Goal: Find specific fact: Find specific fact

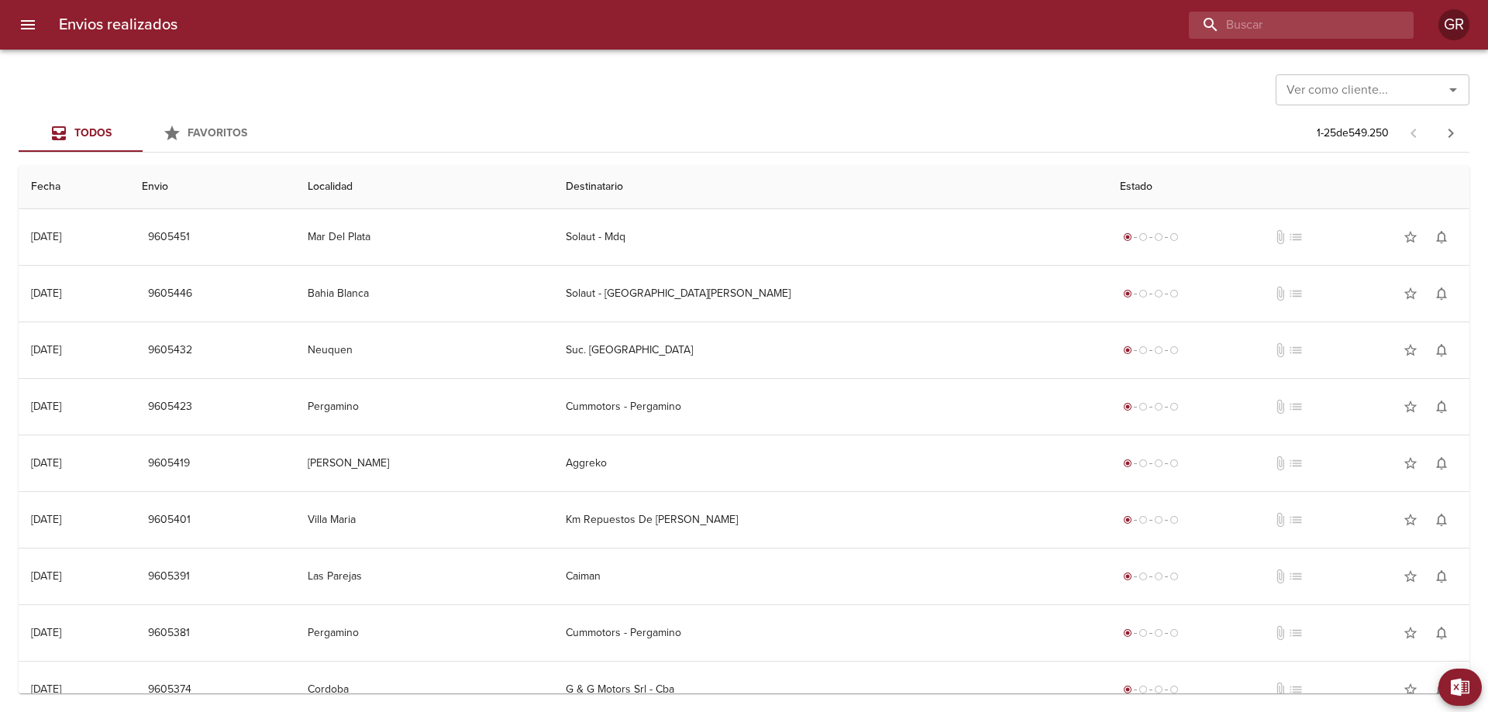
drag, startPoint x: 1298, startPoint y: 26, endPoint x: 1488, endPoint y: 32, distance: 190.0
click at [1310, 26] on input "buscar" at bounding box center [1288, 25] width 198 height 27
type input "9573229"
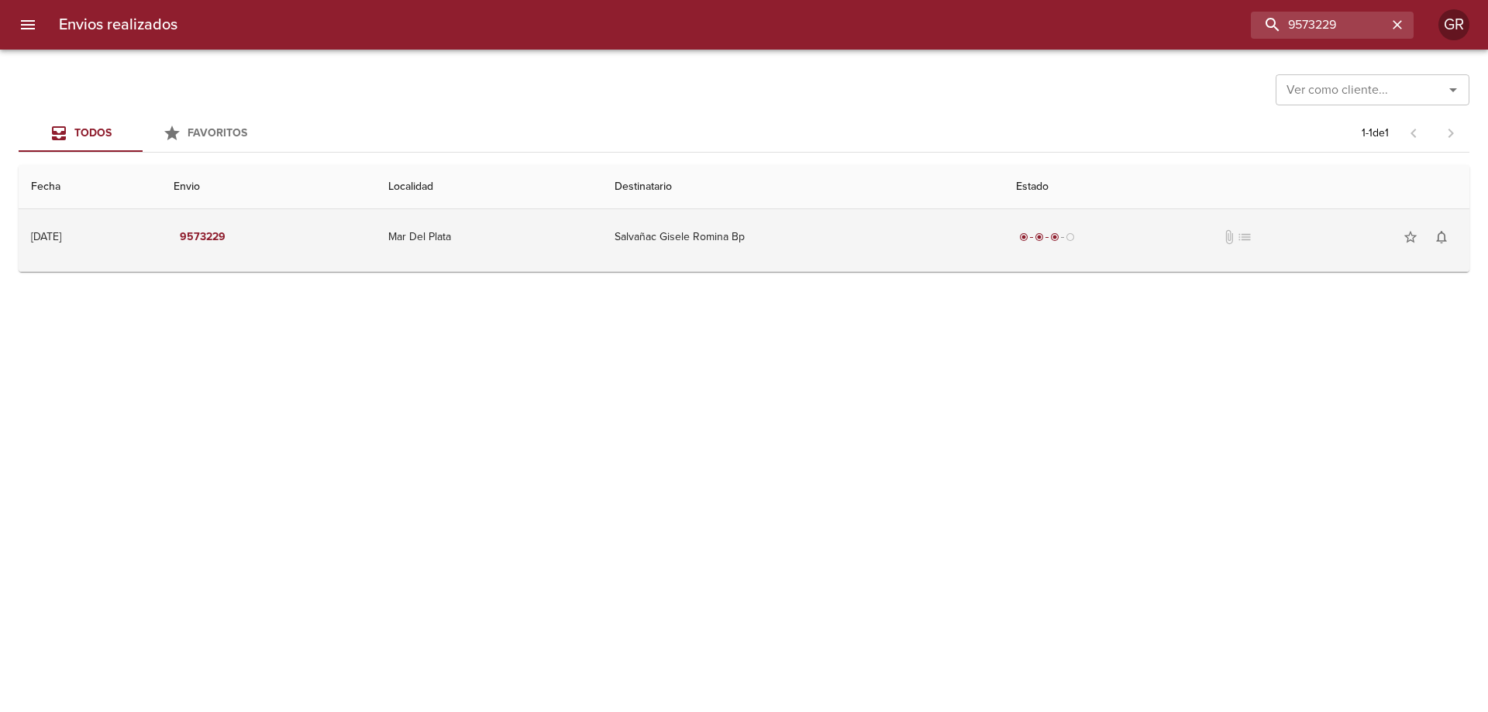
click at [728, 235] on td "Salvañac Gisele Romina Bp" at bounding box center [803, 237] width 402 height 56
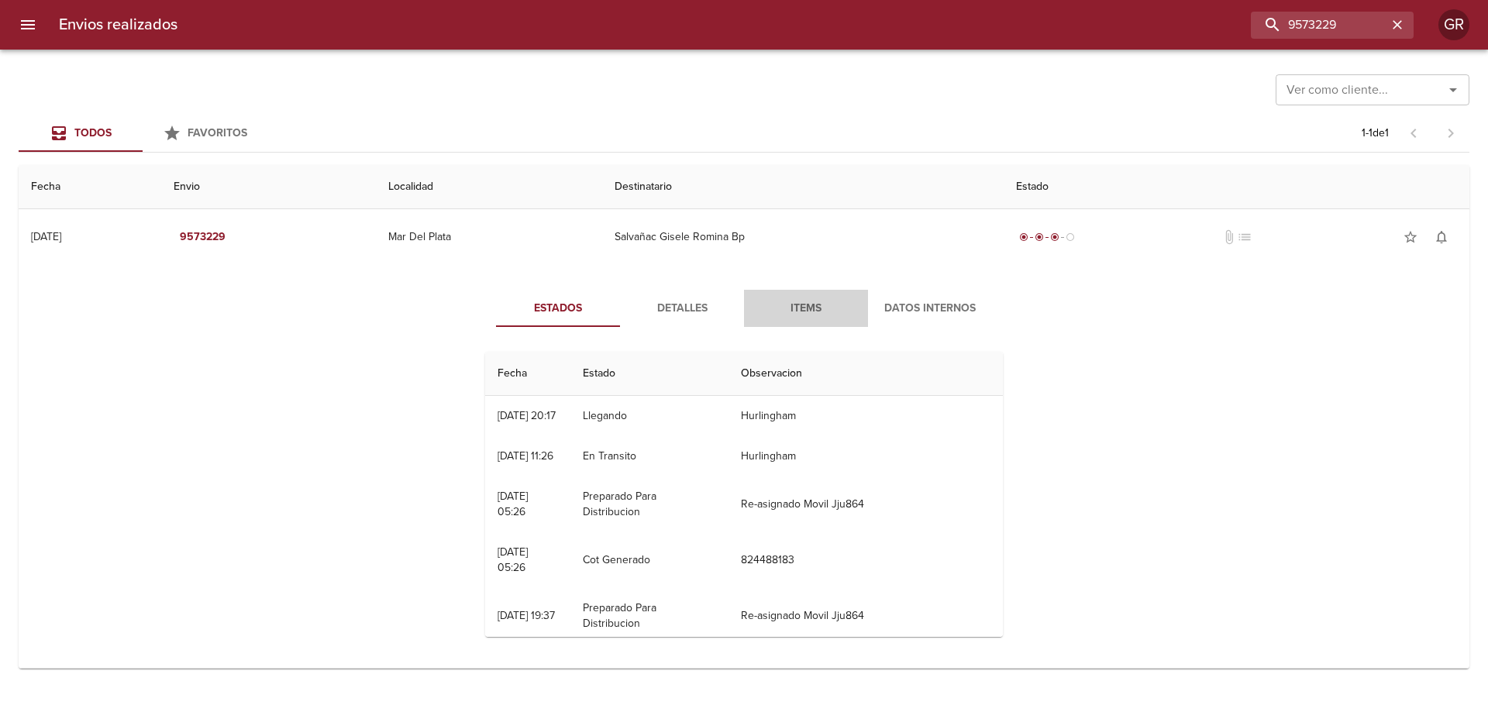
click at [805, 305] on span "Items" at bounding box center [806, 308] width 105 height 19
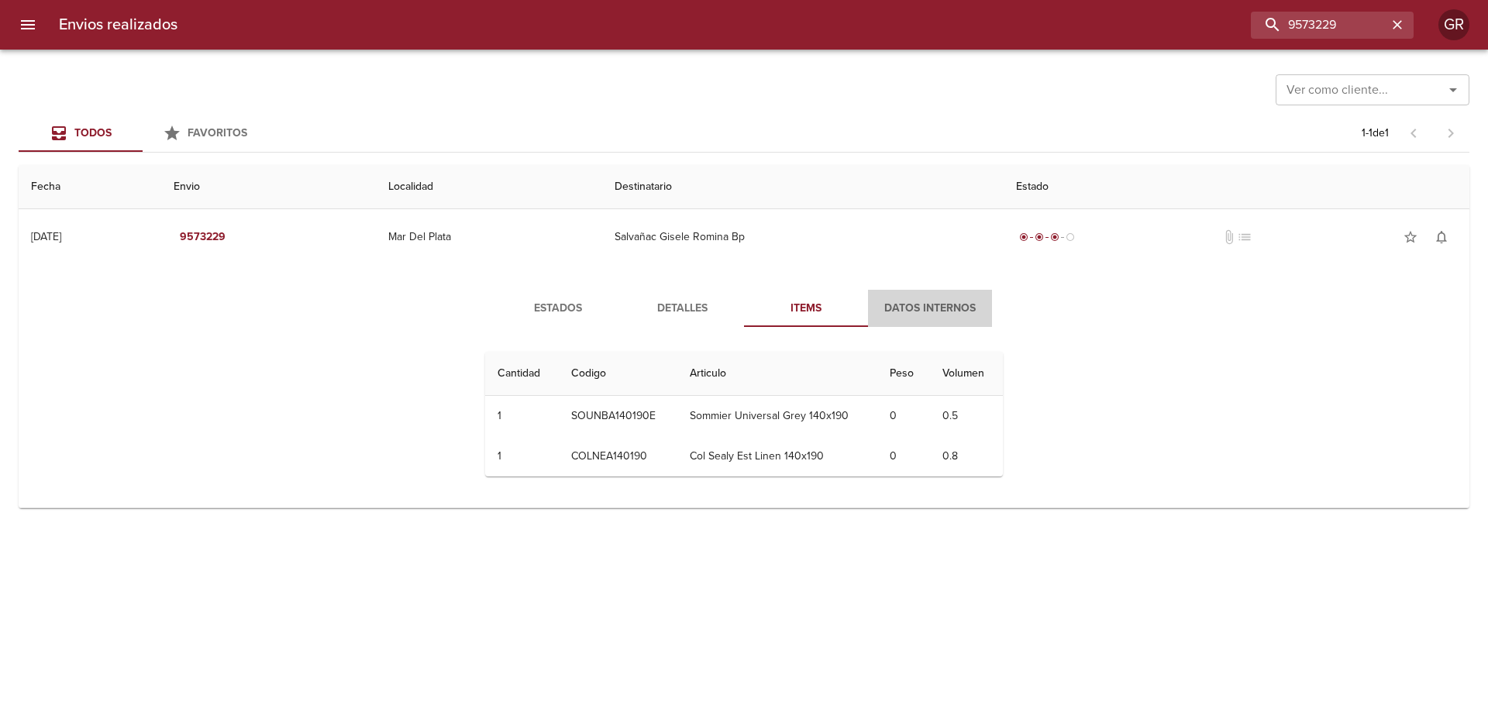
click at [941, 301] on span "Datos Internos" at bounding box center [930, 308] width 105 height 19
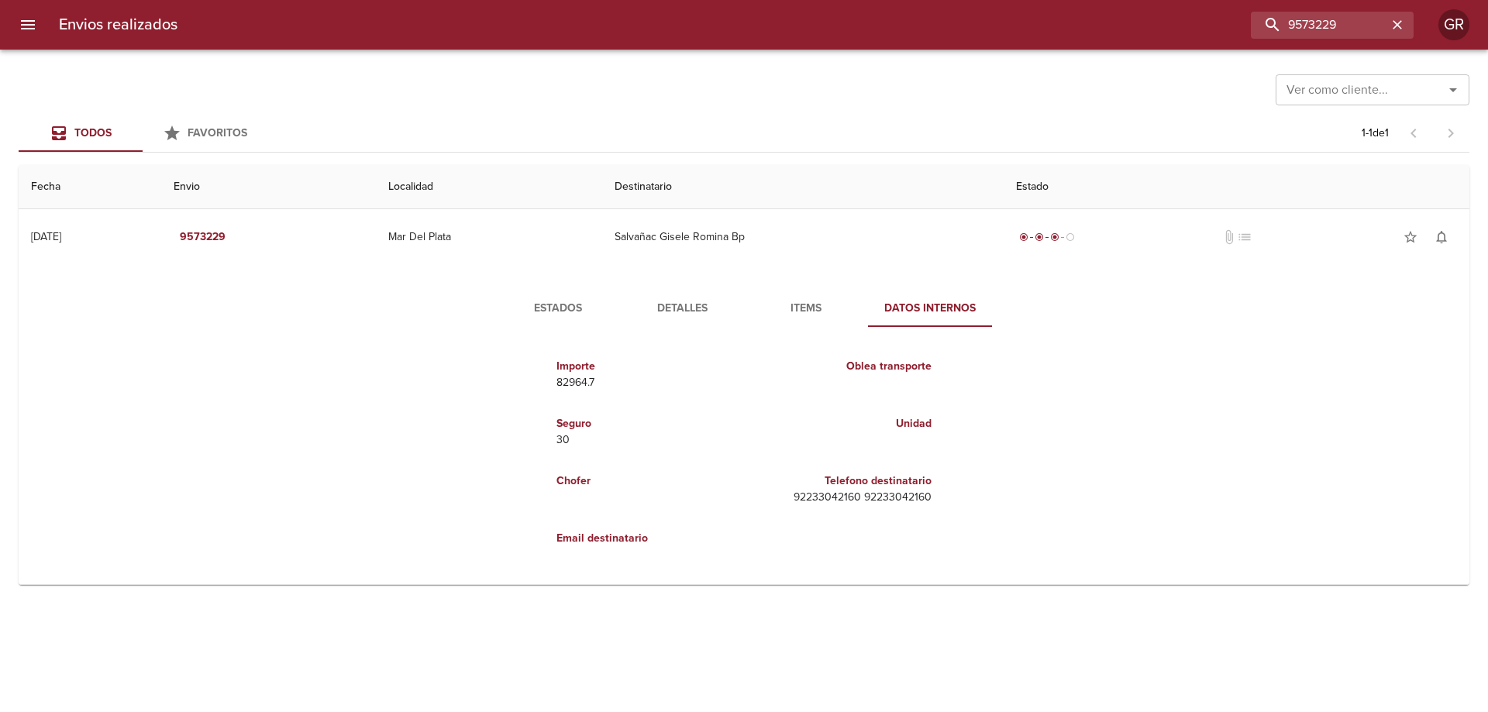
click at [879, 501] on p "92233042160 92233042160" at bounding box center [840, 498] width 181 height 16
copy p "92233042160"
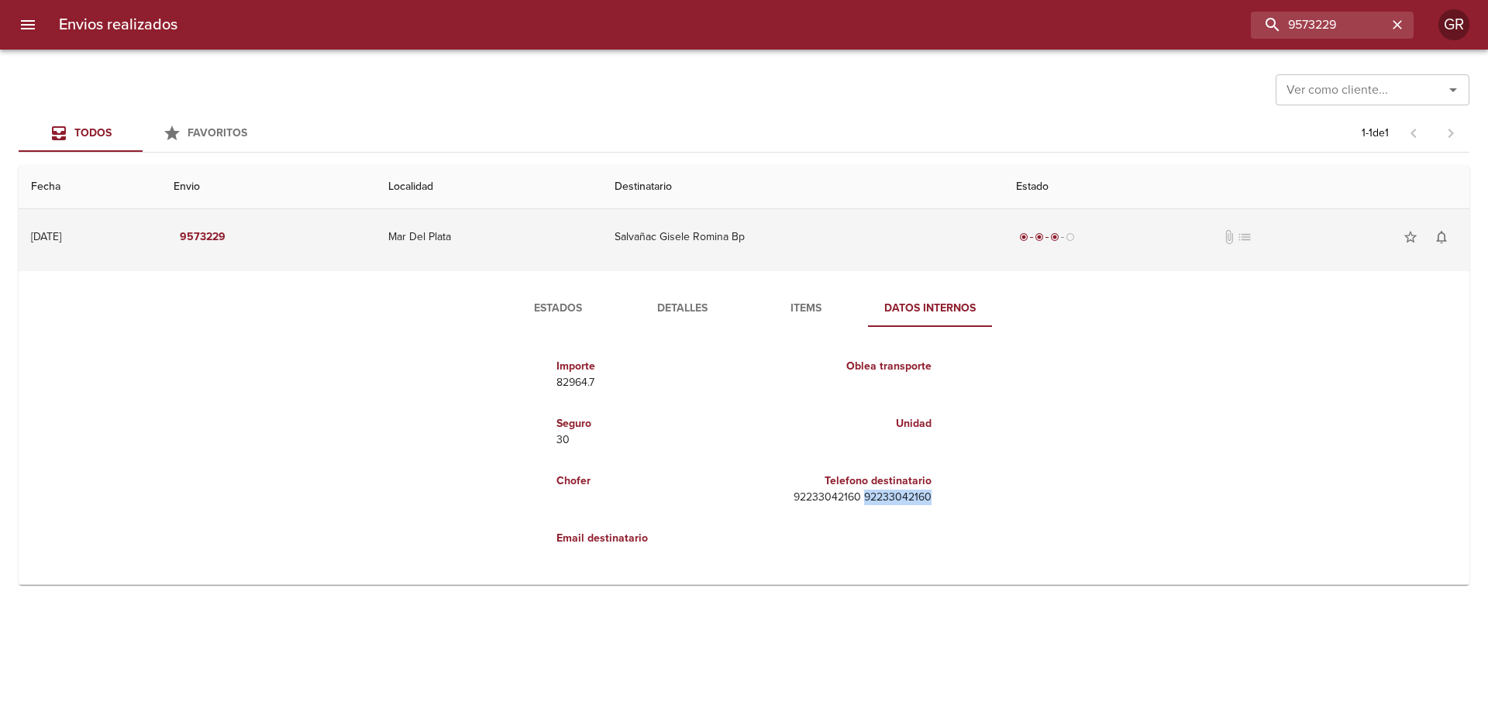
click at [704, 238] on td "Salvañac Gisele Romina Bp" at bounding box center [803, 237] width 402 height 56
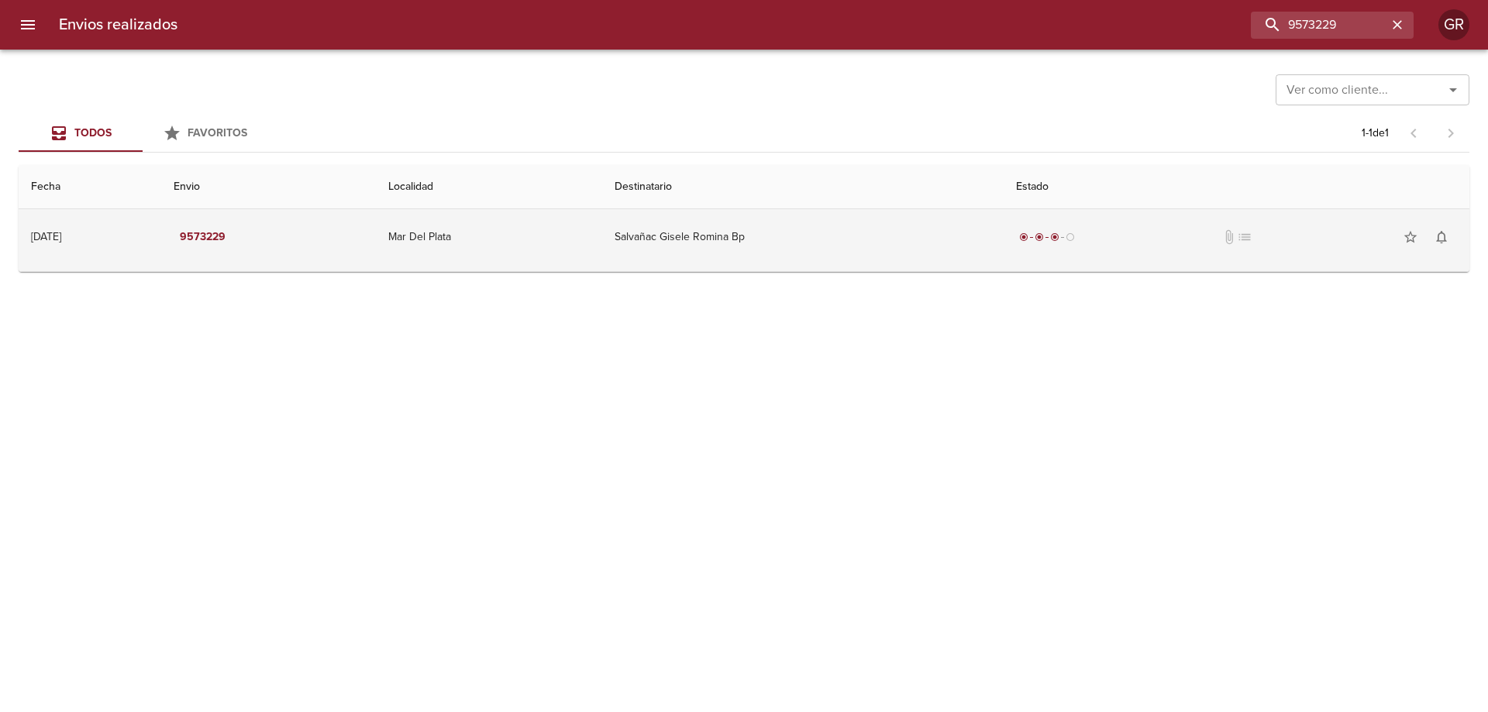
drag, startPoint x: 647, startPoint y: 232, endPoint x: 822, endPoint y: 233, distance: 174.4
click at [822, 233] on td "Salvañac Gisele Romina Bp" at bounding box center [803, 237] width 402 height 56
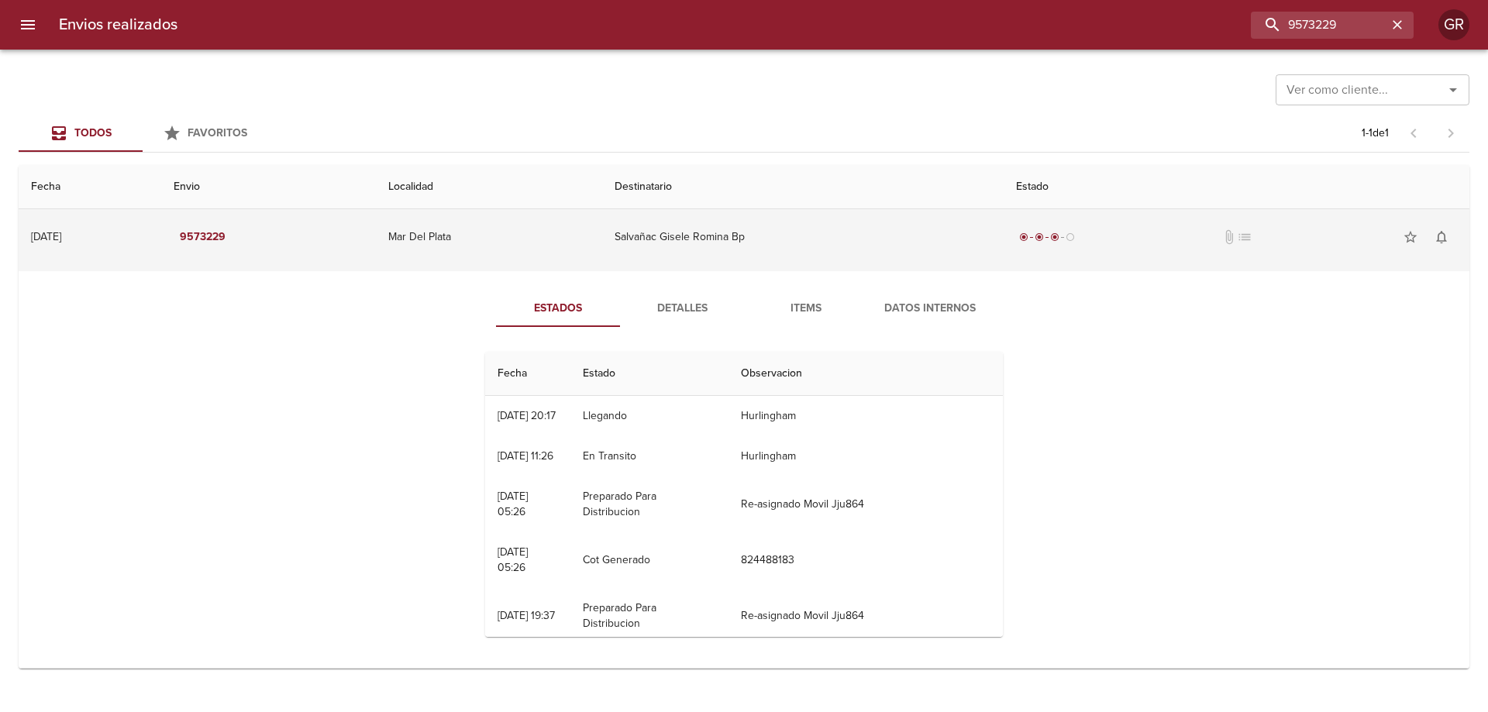
click at [731, 234] on td "Salvañac Gisele Romina Bp" at bounding box center [803, 237] width 402 height 56
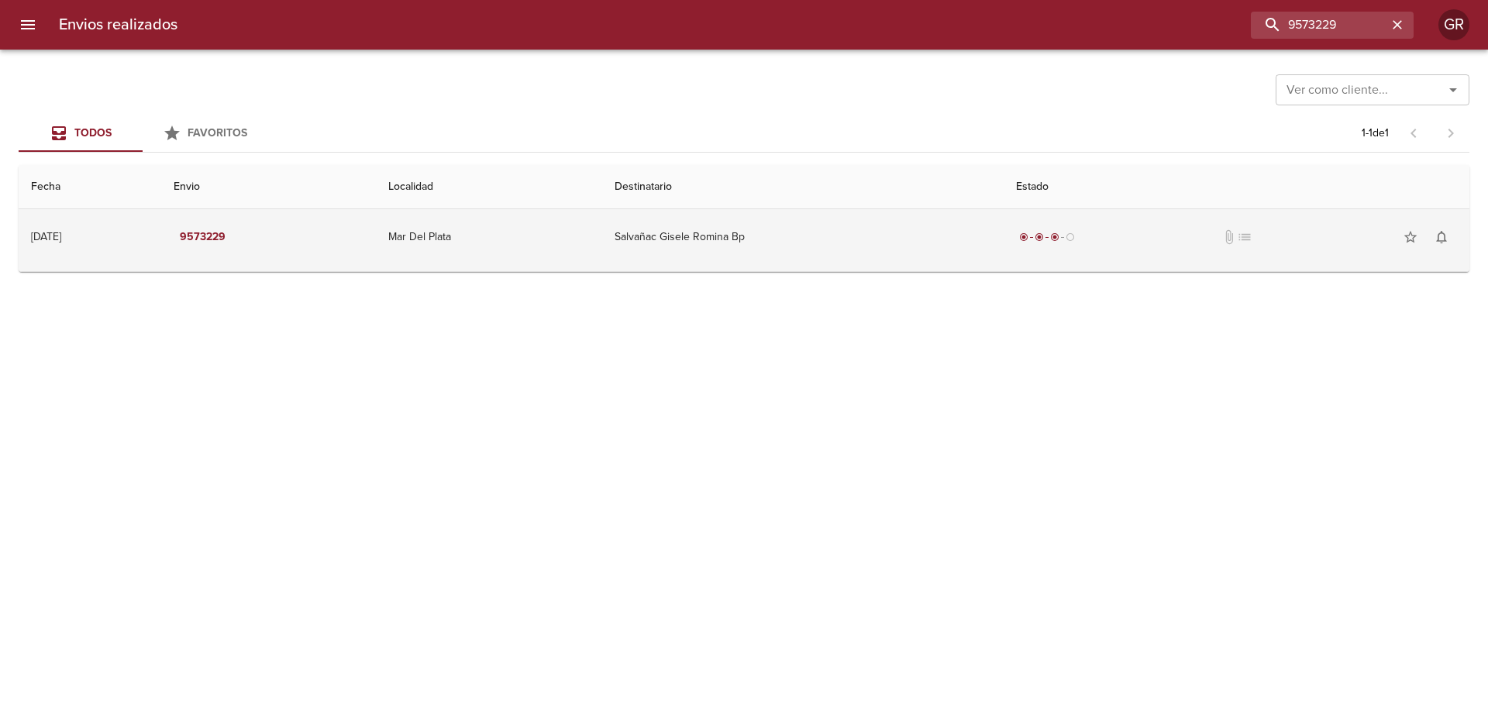
click at [716, 234] on td "Salvañac Gisele Romina Bp" at bounding box center [803, 237] width 402 height 56
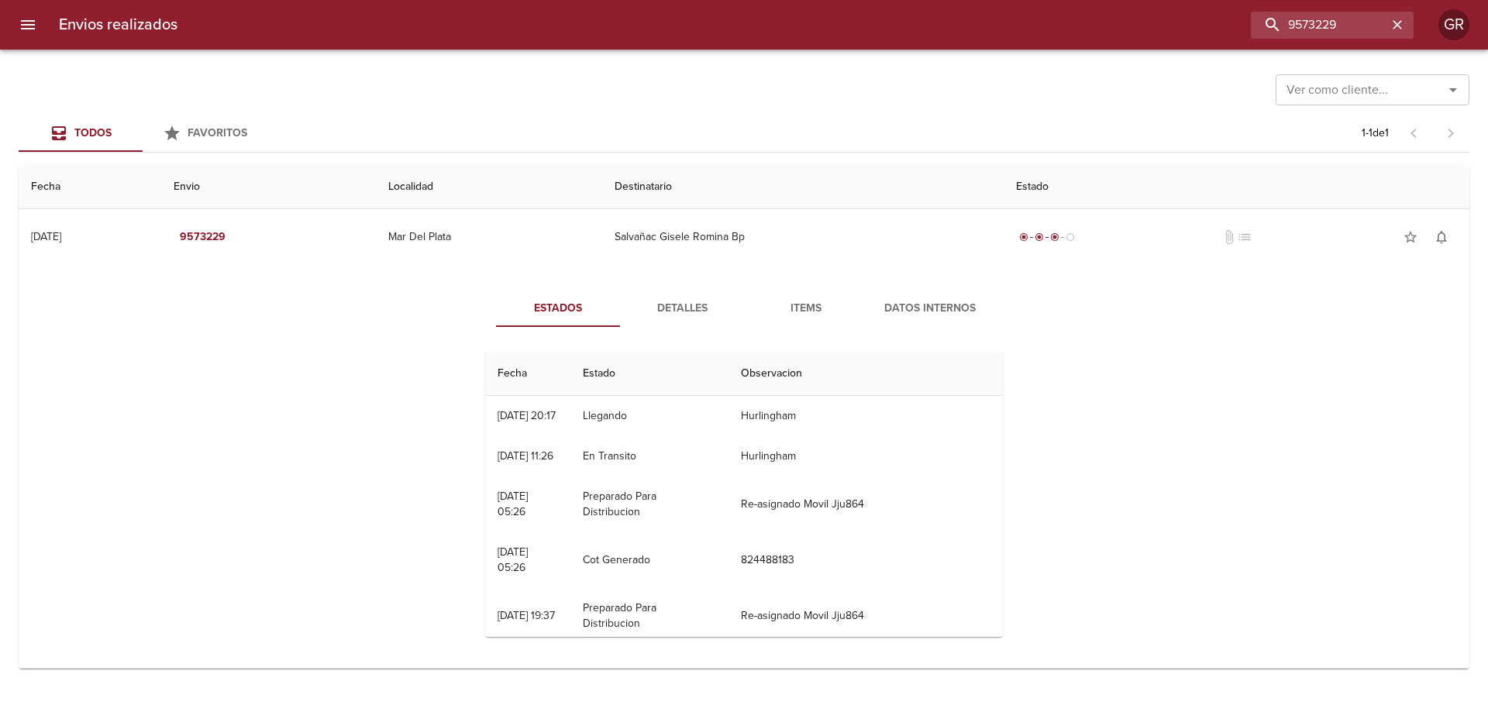
click at [661, 317] on span "Detalles" at bounding box center [681, 308] width 105 height 19
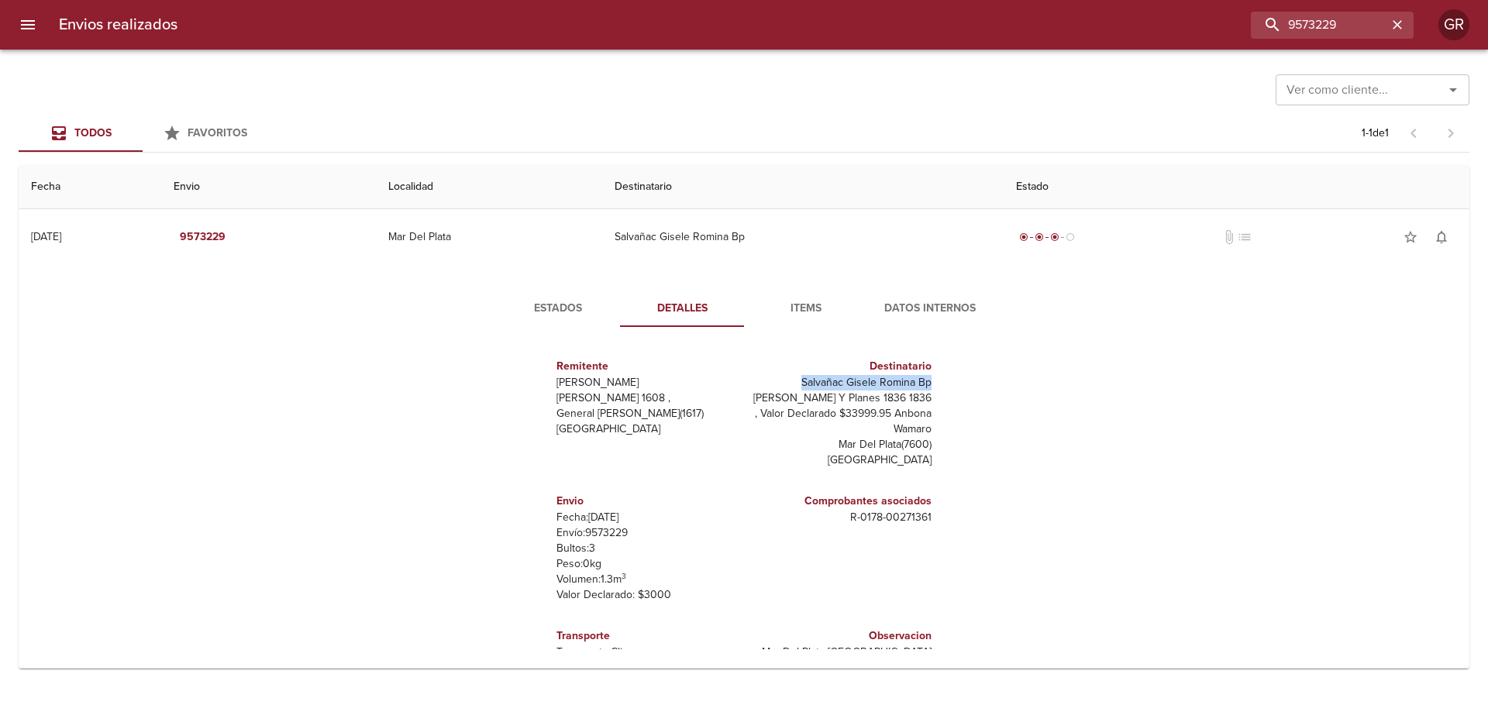
drag, startPoint x: 798, startPoint y: 382, endPoint x: 942, endPoint y: 384, distance: 144.2
click at [942, 384] on div "Remitente Wamaro Tortuguitas [PERSON_NAME] 1608 , General [PERSON_NAME] ( 1617 …" at bounding box center [744, 495] width 530 height 310
copy p "Salvañac Gisele Romina Bp"
